Goal: Check status: Check status

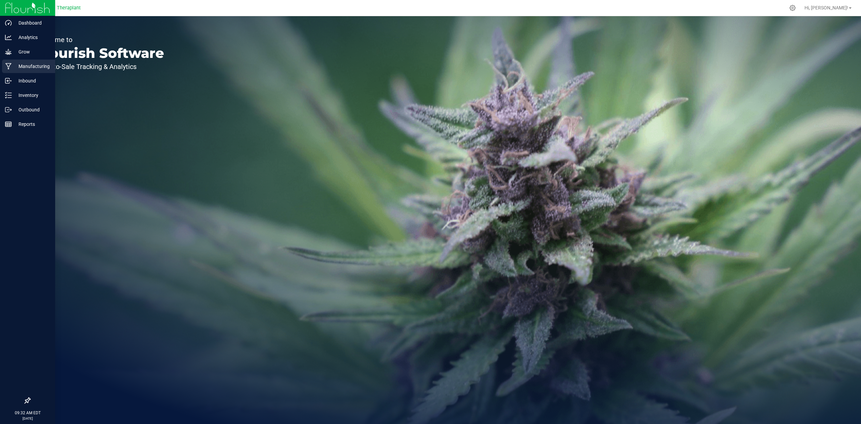
click at [29, 69] on p "Manufacturing" at bounding box center [32, 66] width 40 height 8
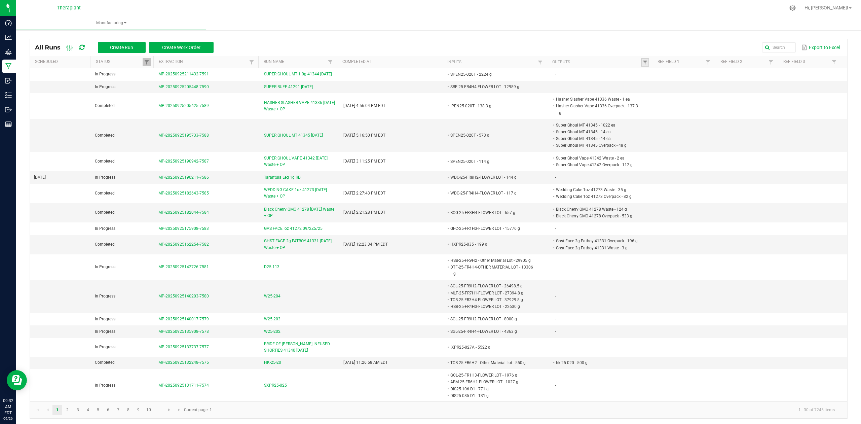
click at [643, 61] on link at bounding box center [645, 62] width 8 height 8
click at [662, 76] on input "text" at bounding box center [674, 76] width 69 height 10
type input "41324"
click button "Filter" at bounding box center [693, 93] width 34 height 15
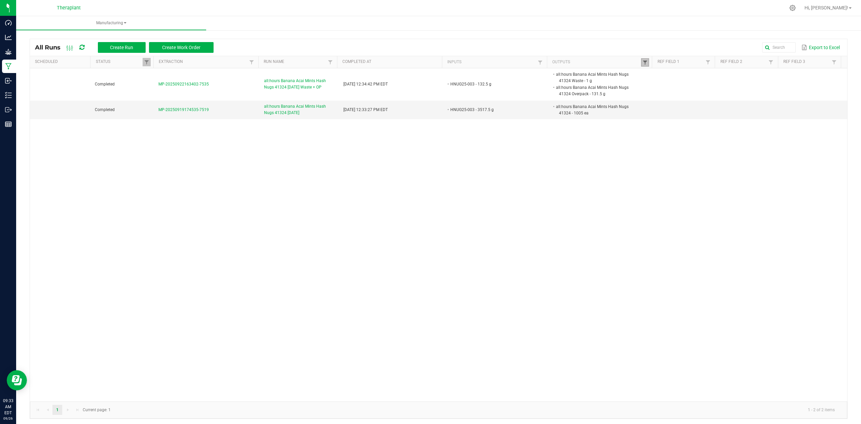
click at [643, 63] on span at bounding box center [645, 62] width 5 height 5
click at [658, 76] on input "41324" at bounding box center [674, 76] width 69 height 10
type input "hnug25-003"
click button "Filter" at bounding box center [693, 93] width 34 height 15
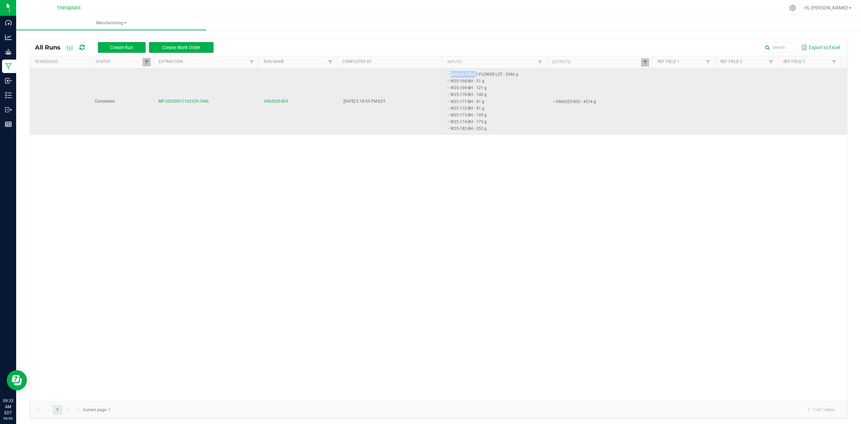
drag, startPoint x: 470, startPoint y: 74, endPoint x: 443, endPoint y: 77, distance: 26.7
click at [450, 77] on li "BAM-25-FR6H1-FLOWER LOT - 3546 g" at bounding box center [492, 74] width 85 height 7
drag, startPoint x: 470, startPoint y: 74, endPoint x: 443, endPoint y: 76, distance: 27.0
click at [450, 76] on li "BAM-25-FR6H1-FLOWER LOT - 3546 g" at bounding box center [492, 74] width 85 height 7
copy li "BAM-25-FR6H1"
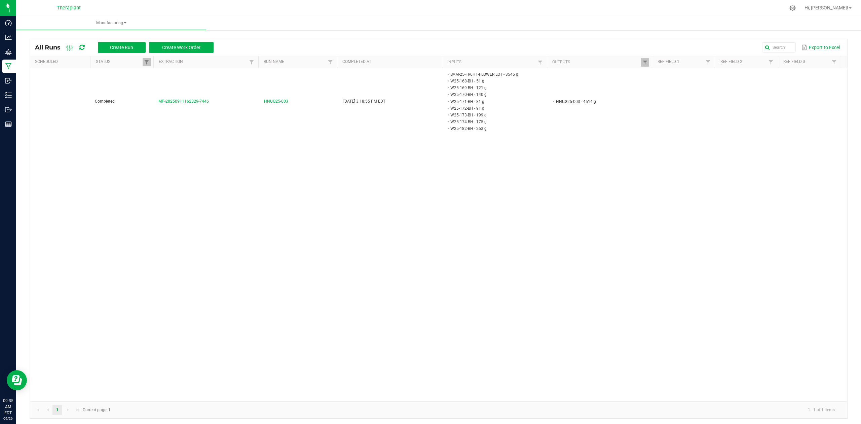
drag, startPoint x: 451, startPoint y: 176, endPoint x: 369, endPoint y: 195, distance: 83.6
click at [369, 195] on div "Completed MP-20250911162329-7446 HNUG25-003 [DATE] 3:18:55 PM EDT BAM-25-FR6H1-…" at bounding box center [439, 234] width 818 height 333
